Goal: Information Seeking & Learning: Learn about a topic

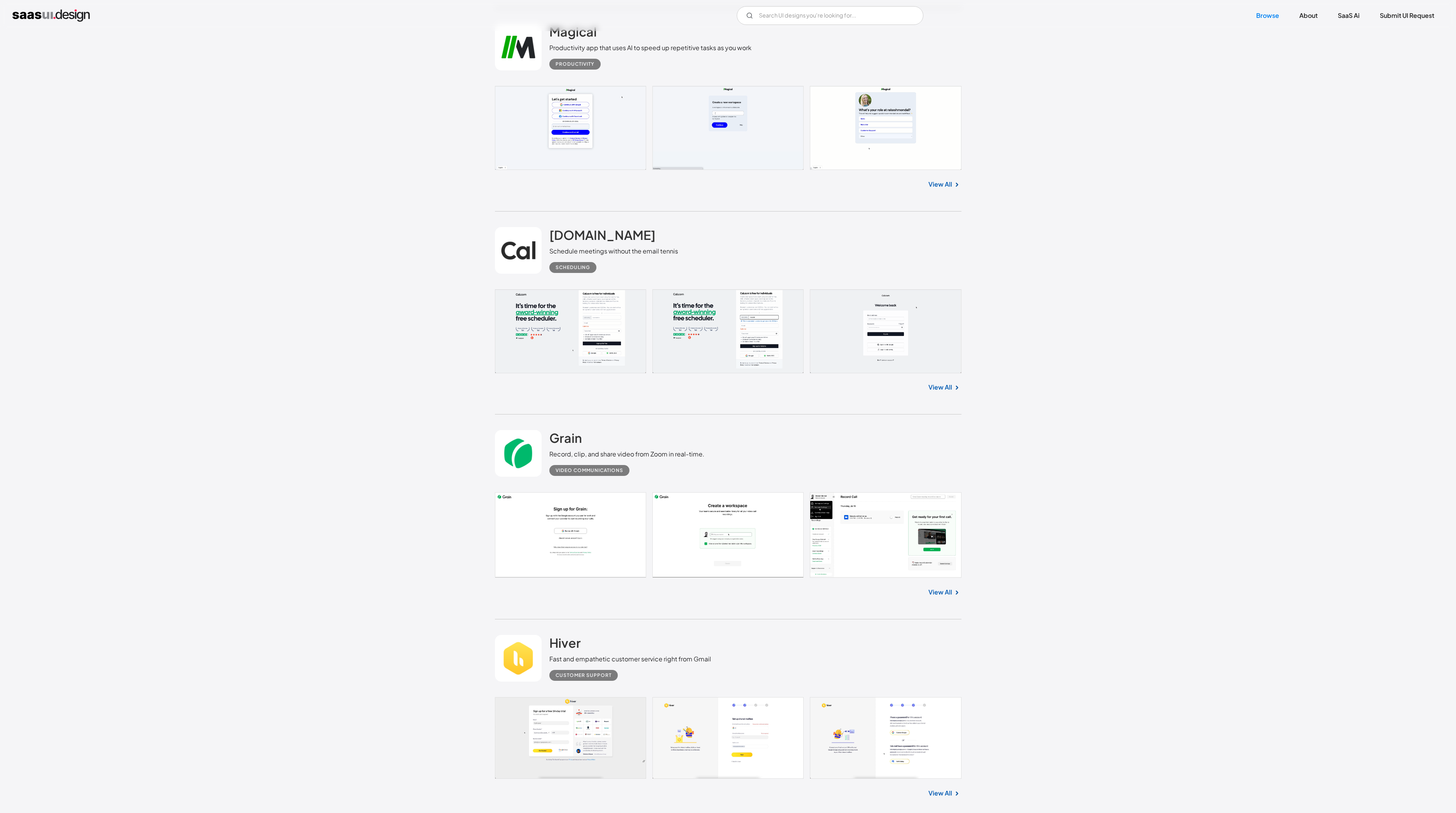
scroll to position [6881, 0]
click at [936, 392] on link "View All" at bounding box center [940, 390] width 24 height 9
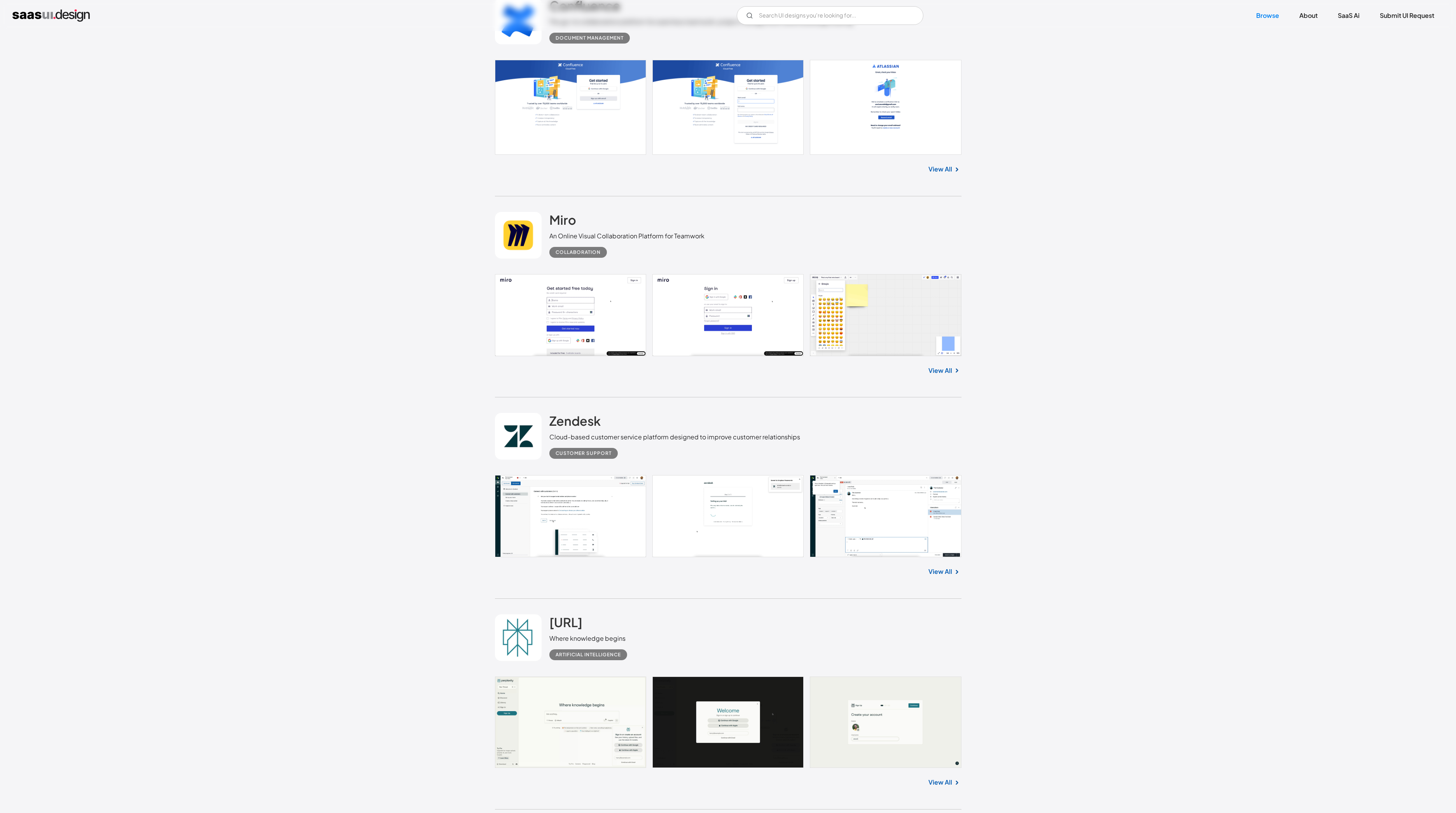
scroll to position [9349, 0]
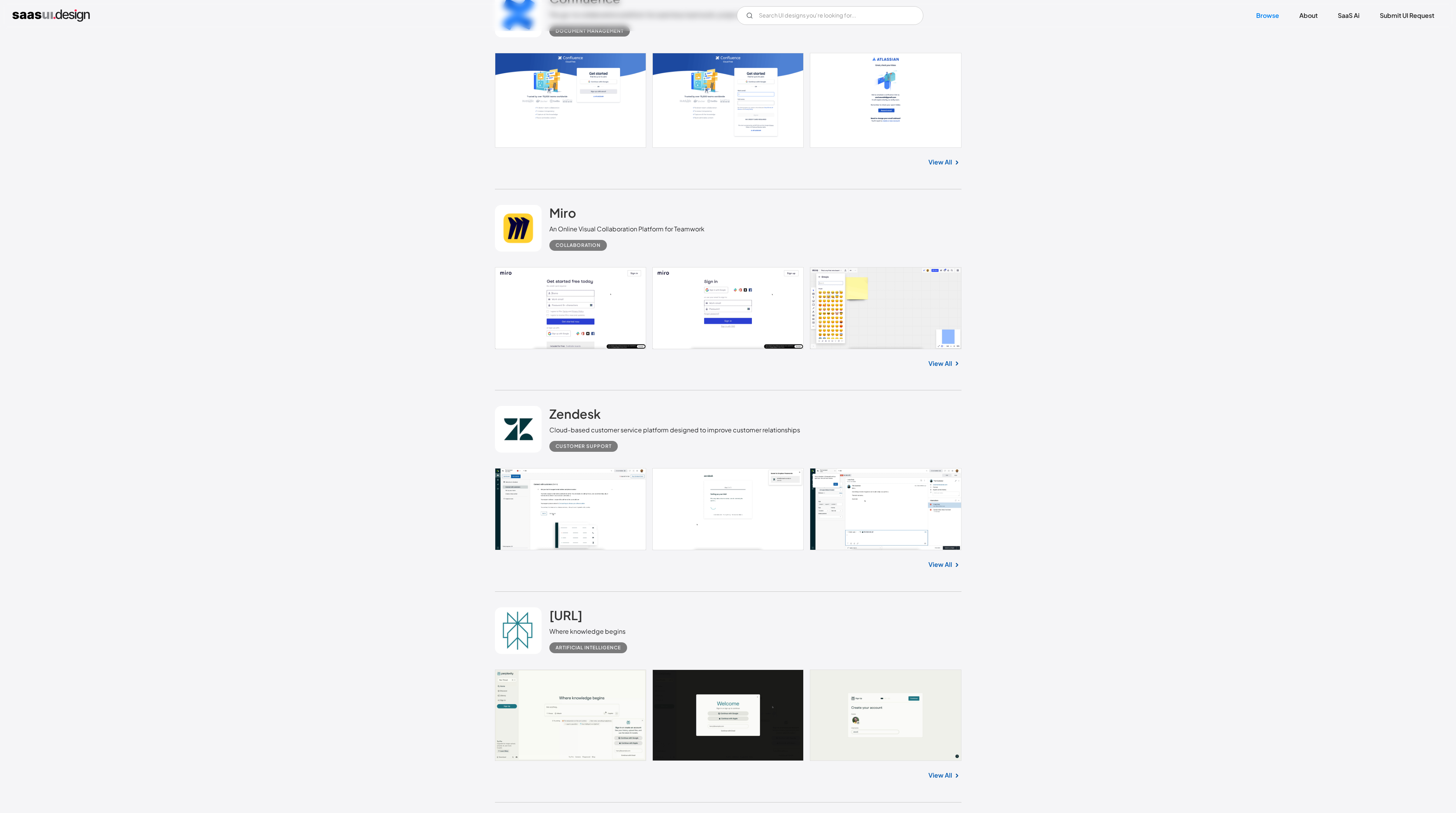
click at [940, 566] on link "View All" at bounding box center [940, 564] width 24 height 9
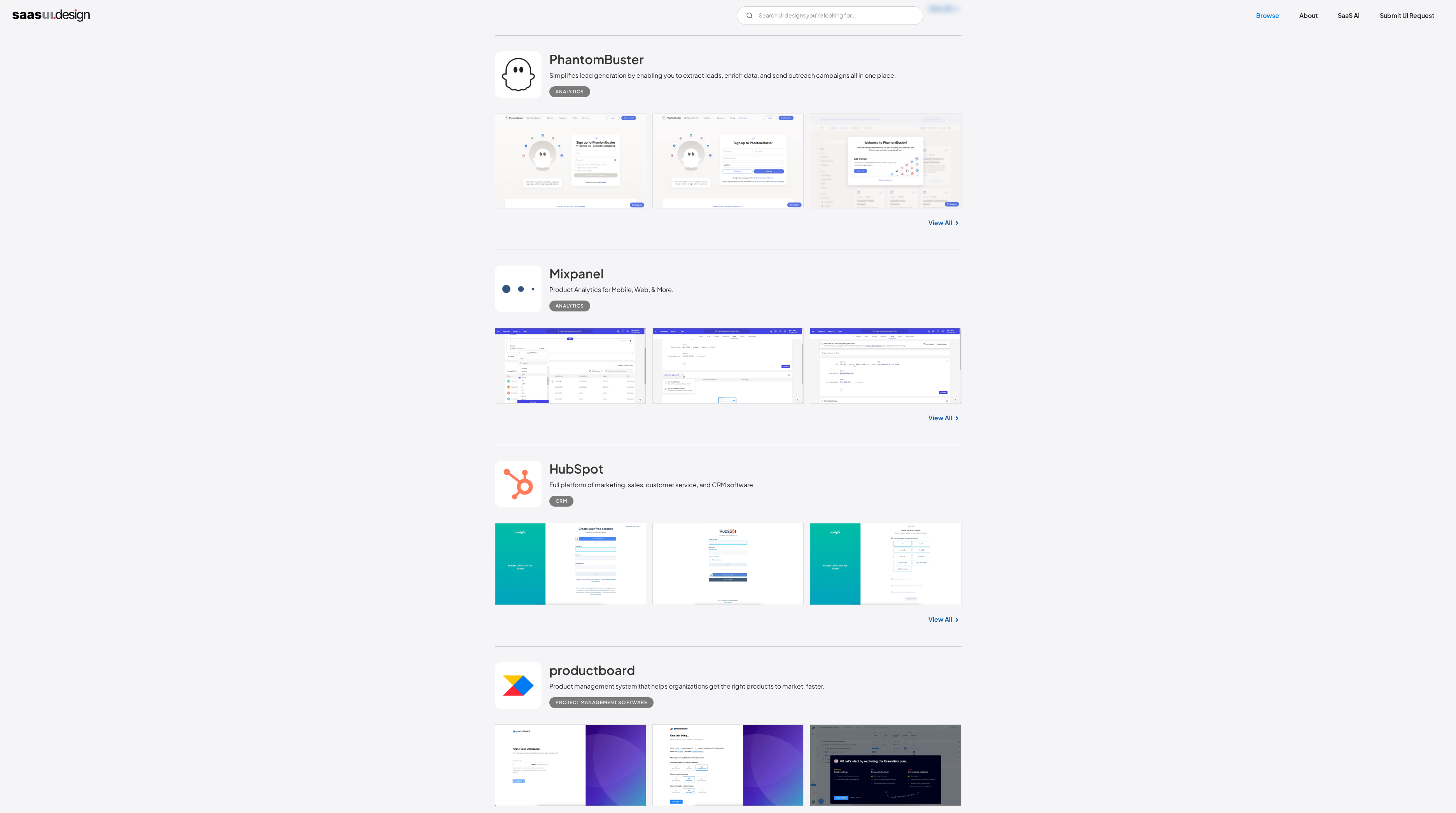
scroll to position [12417, 0]
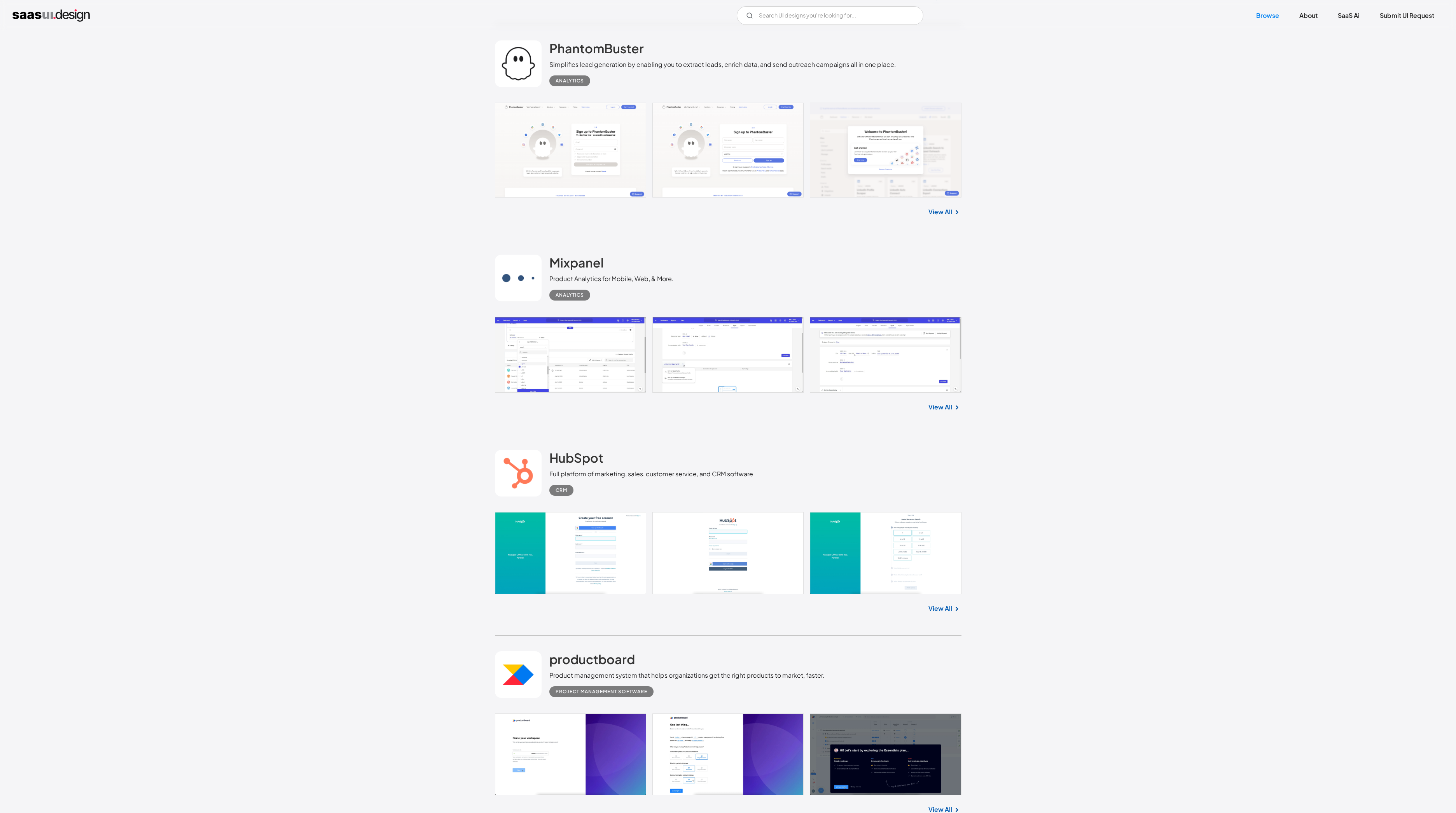
click at [943, 407] on link "View All" at bounding box center [940, 407] width 24 height 9
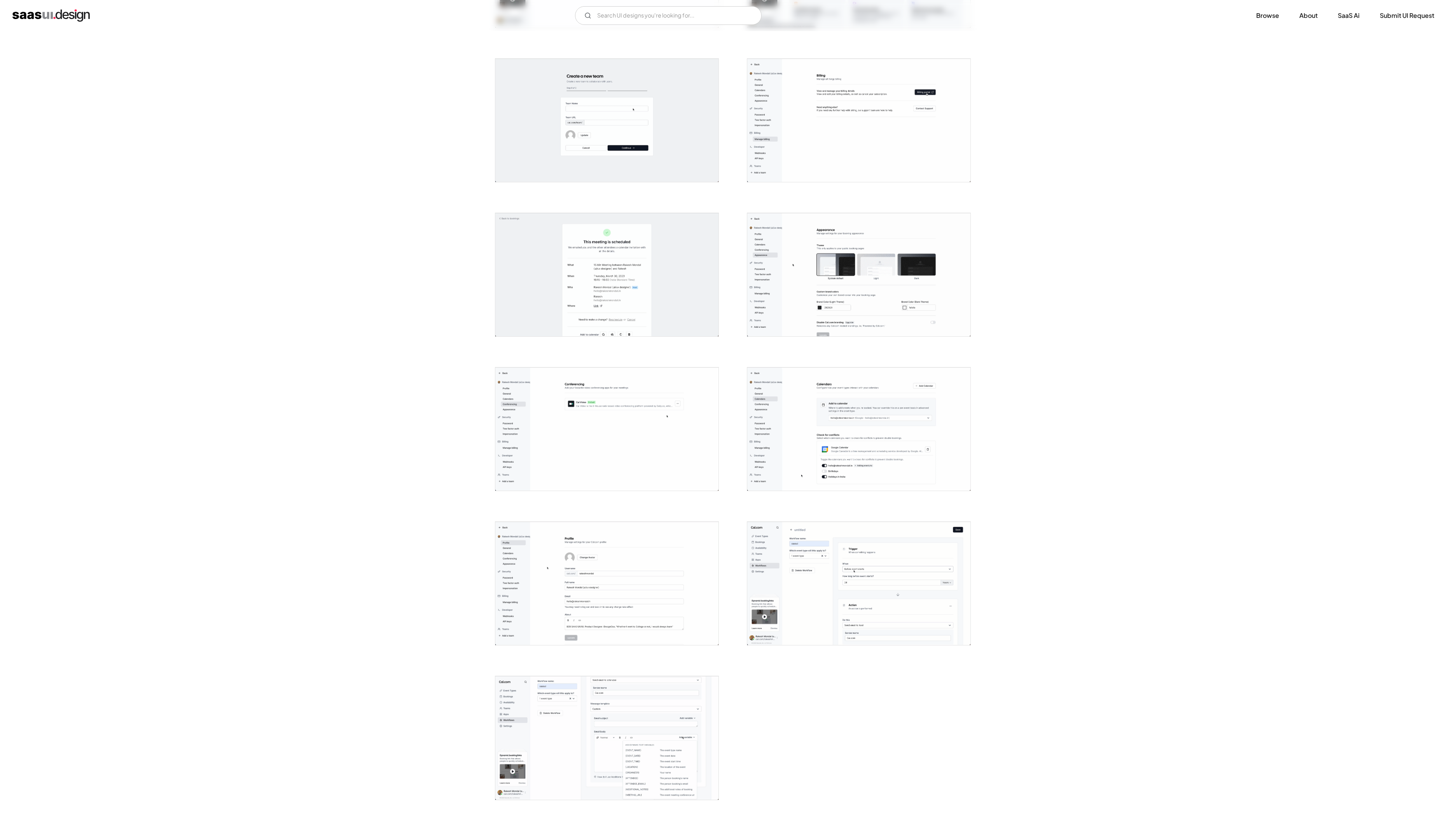
scroll to position [1359, 0]
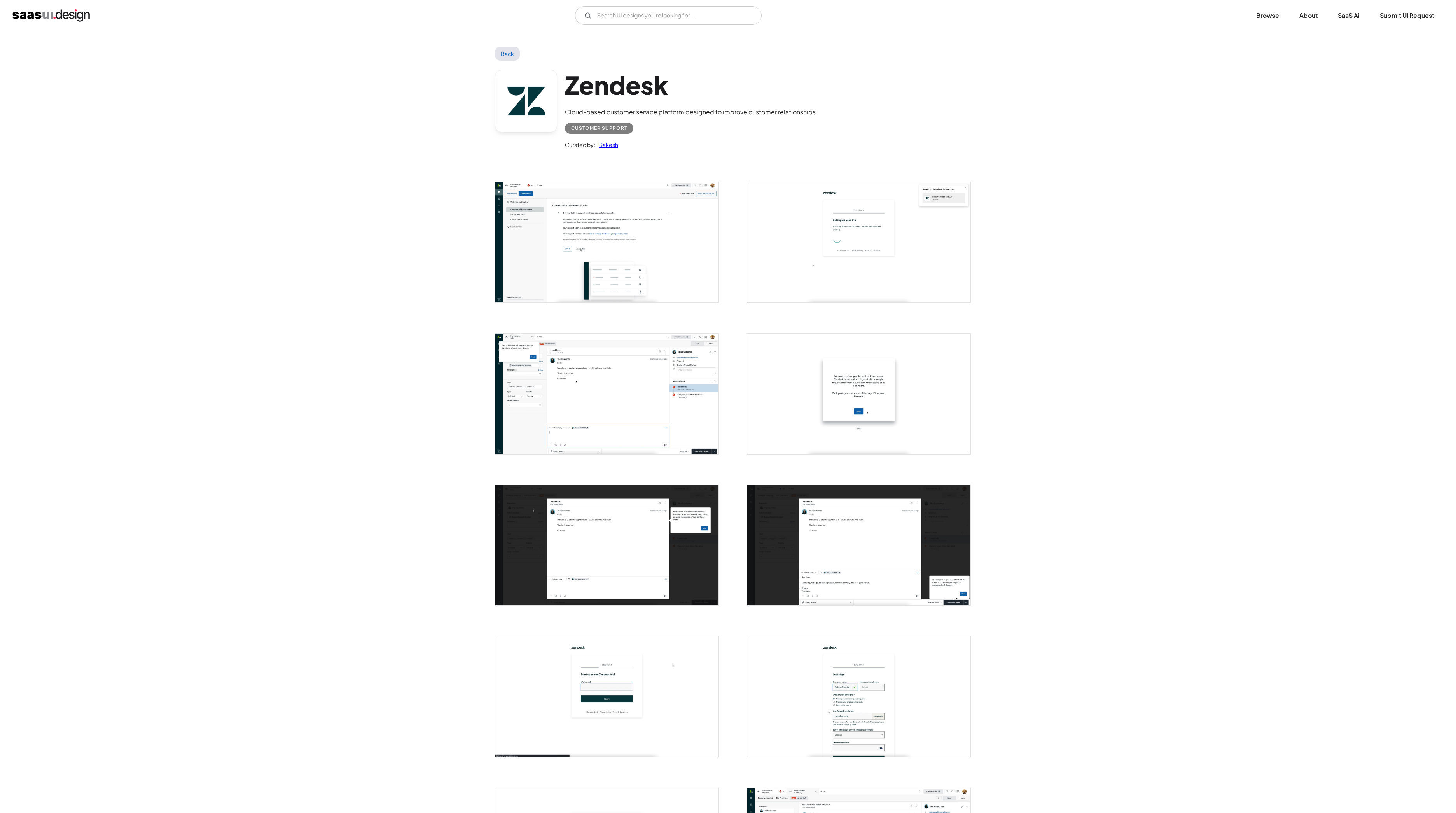
click at [646, 249] on img "open lightbox" at bounding box center [607, 242] width 223 height 120
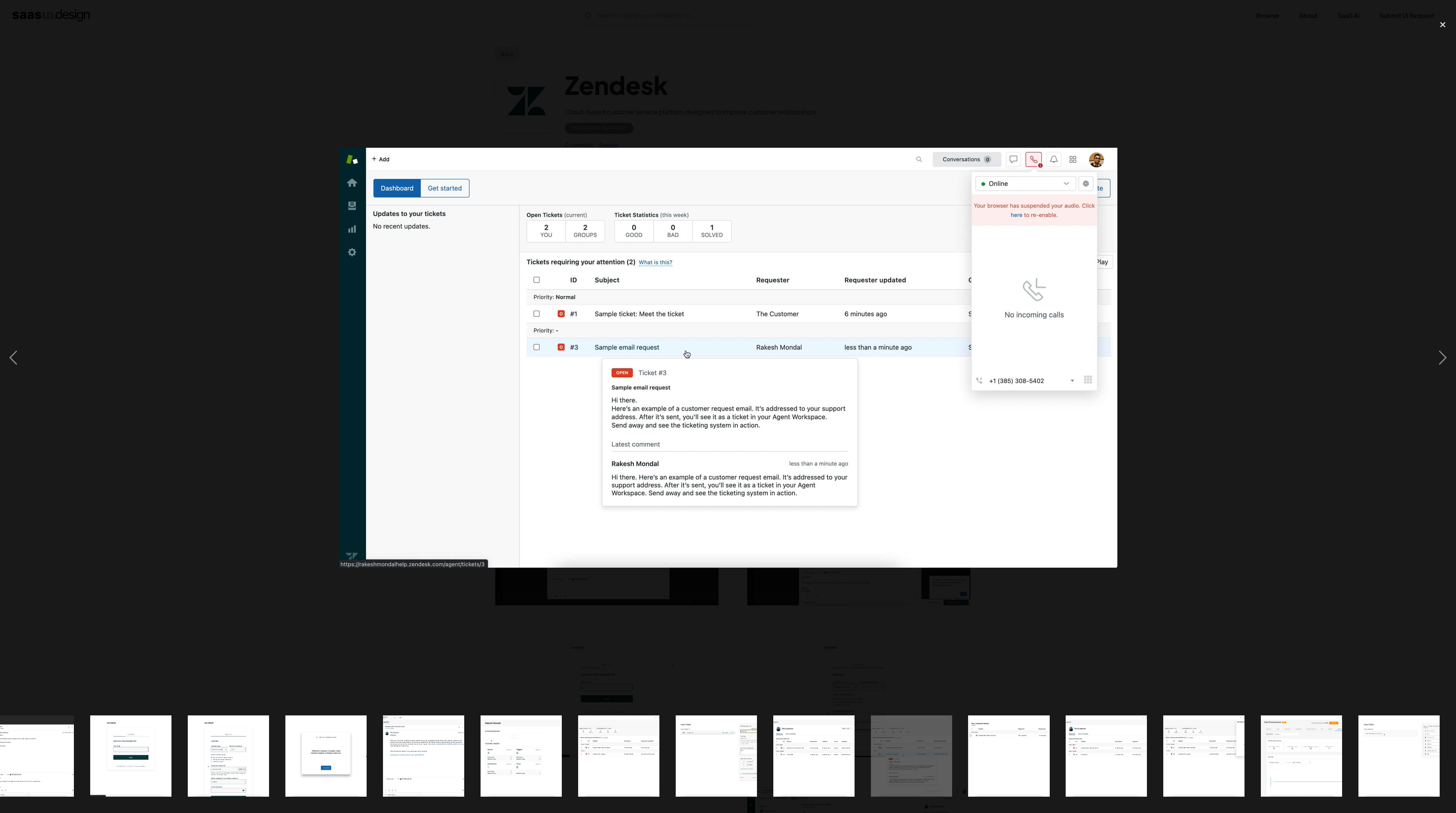
scroll to position [0, 511]
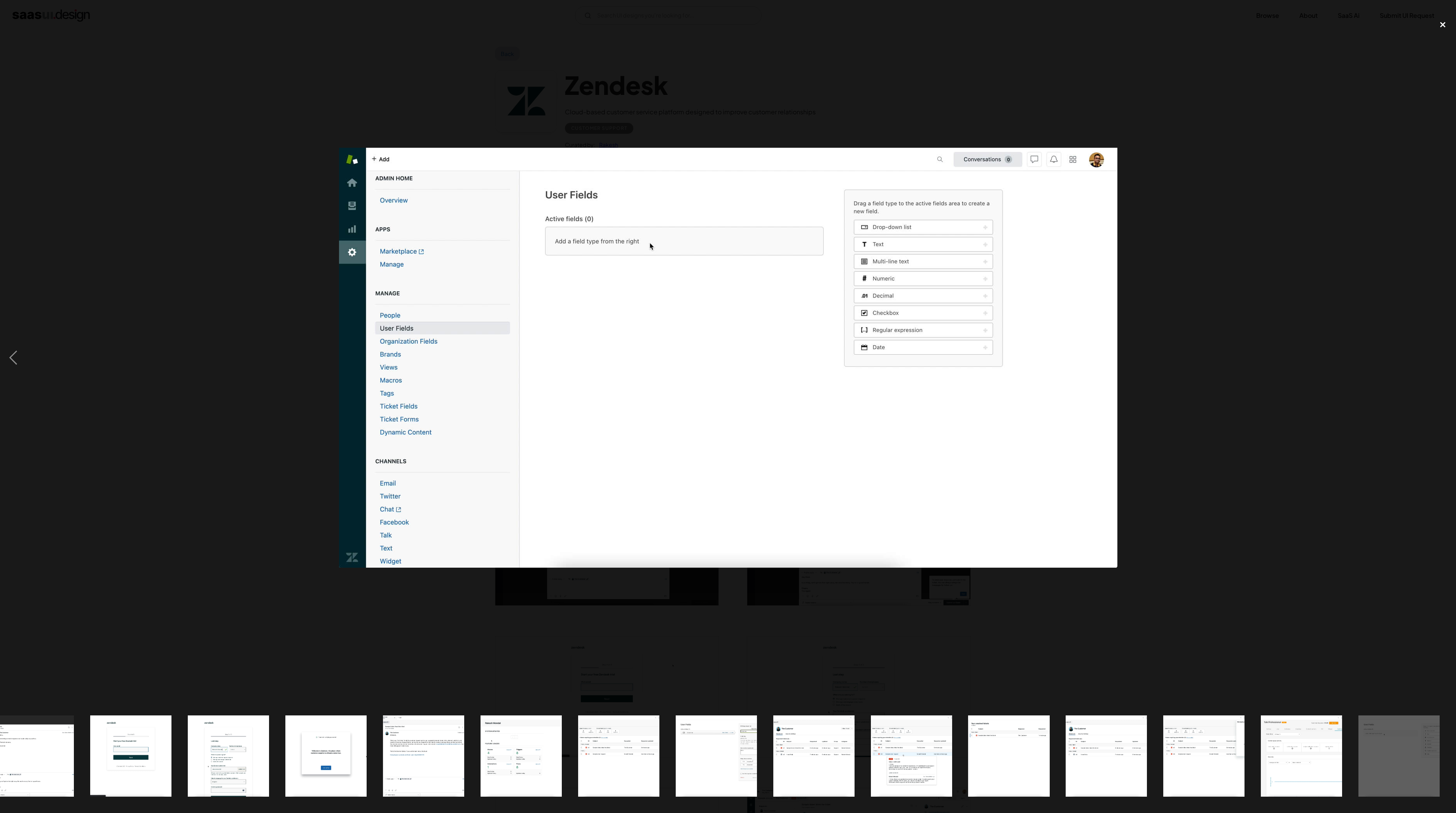
click at [1444, 22] on div "close lightbox" at bounding box center [1442, 25] width 26 height 17
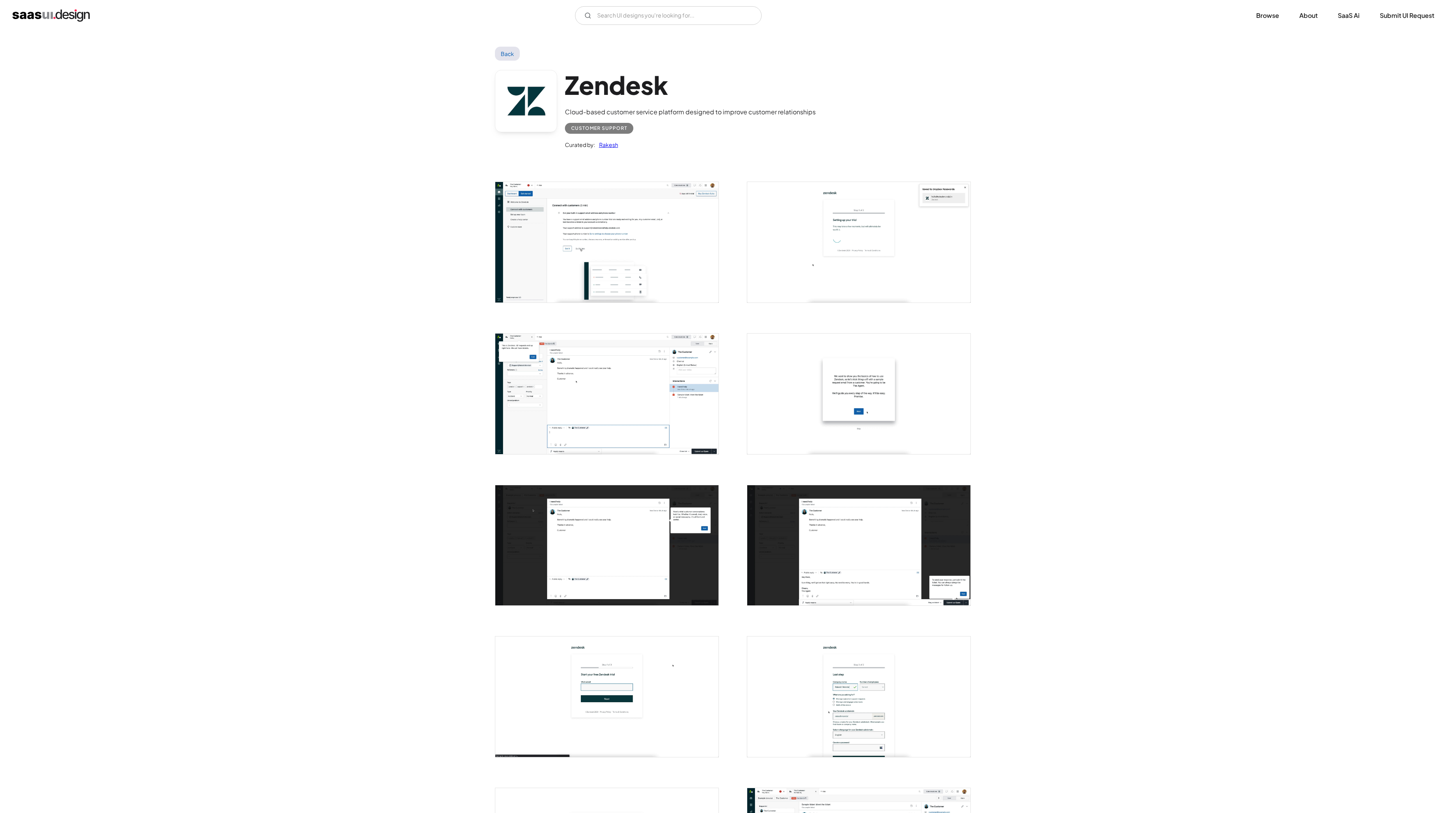
scroll to position [0, 0]
click at [509, 55] on link "Back" at bounding box center [507, 54] width 25 height 14
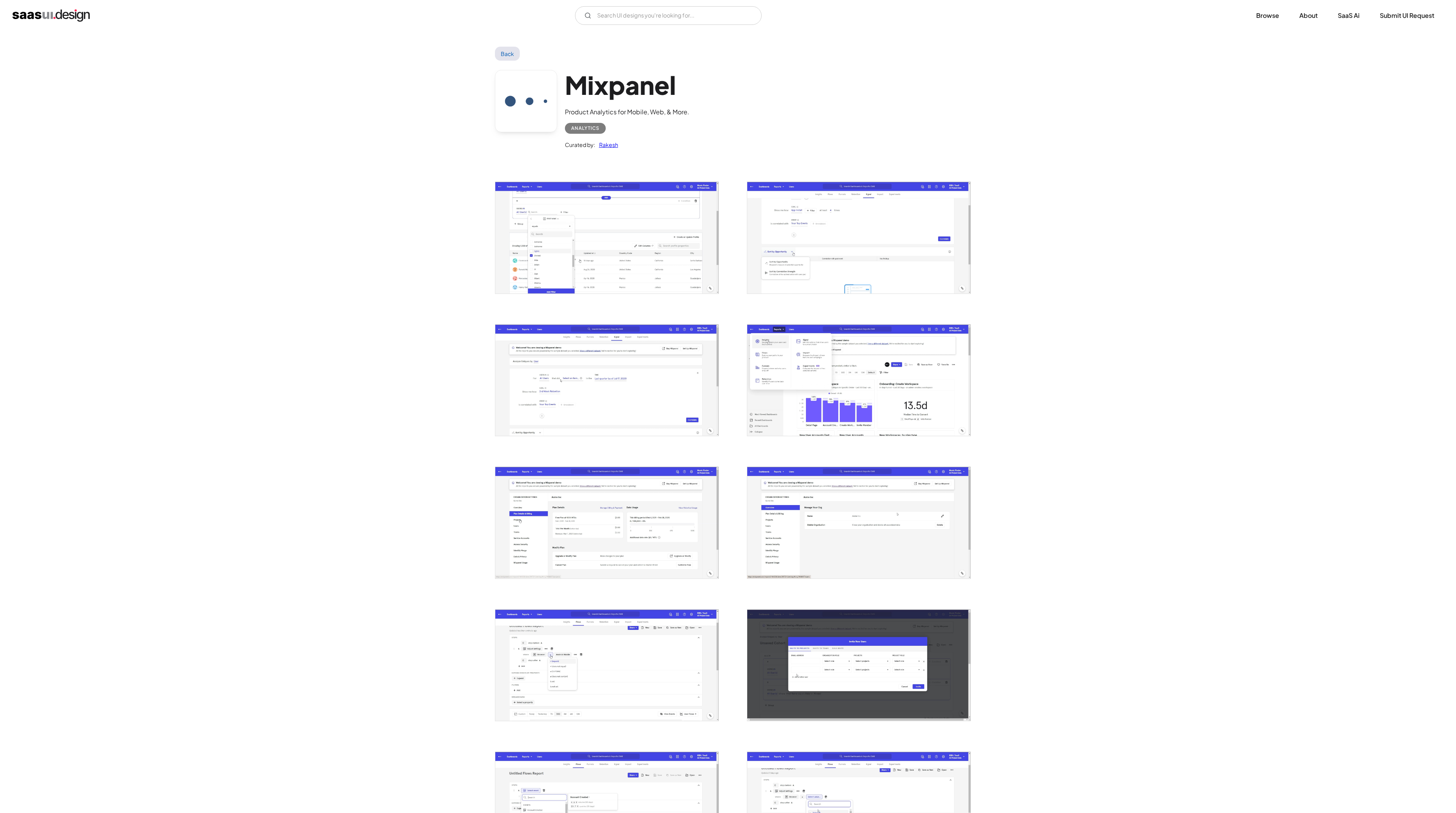
click at [591, 227] on img "open lightbox" at bounding box center [607, 237] width 223 height 111
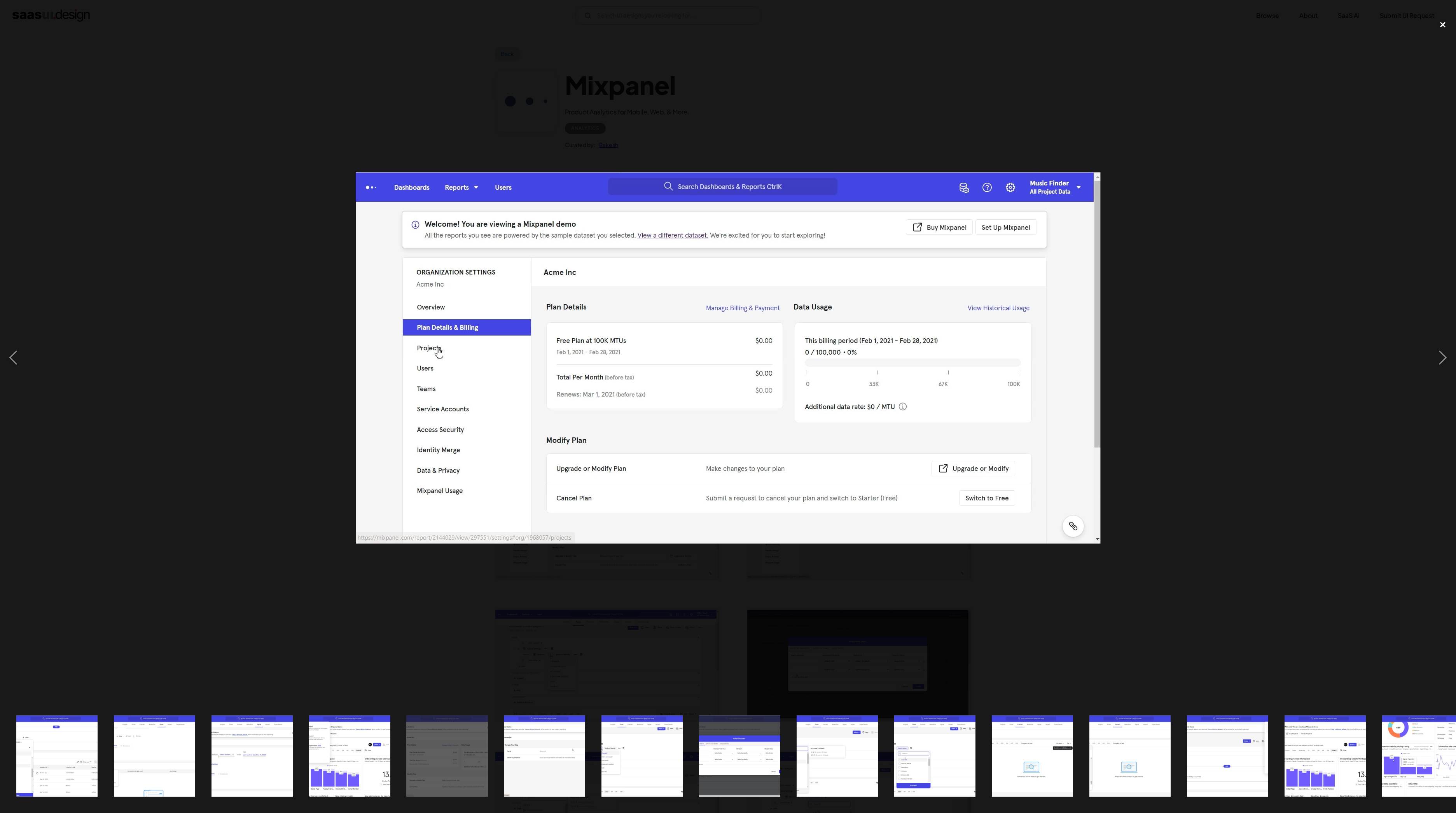
click at [1443, 20] on div "close lightbox" at bounding box center [1442, 25] width 26 height 17
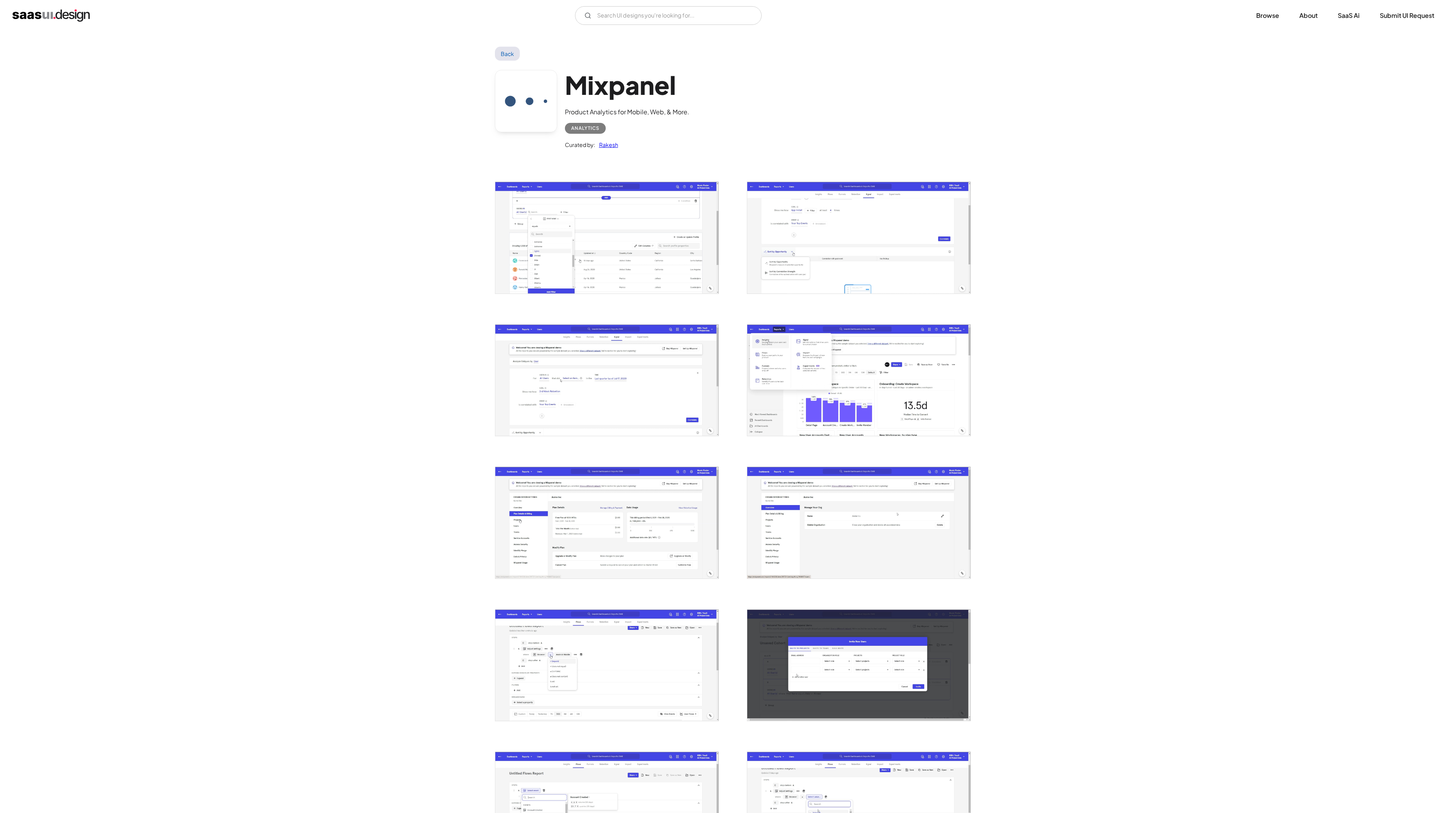
click at [508, 53] on link "Back" at bounding box center [507, 54] width 25 height 14
